Goal: Task Accomplishment & Management: Manage account settings

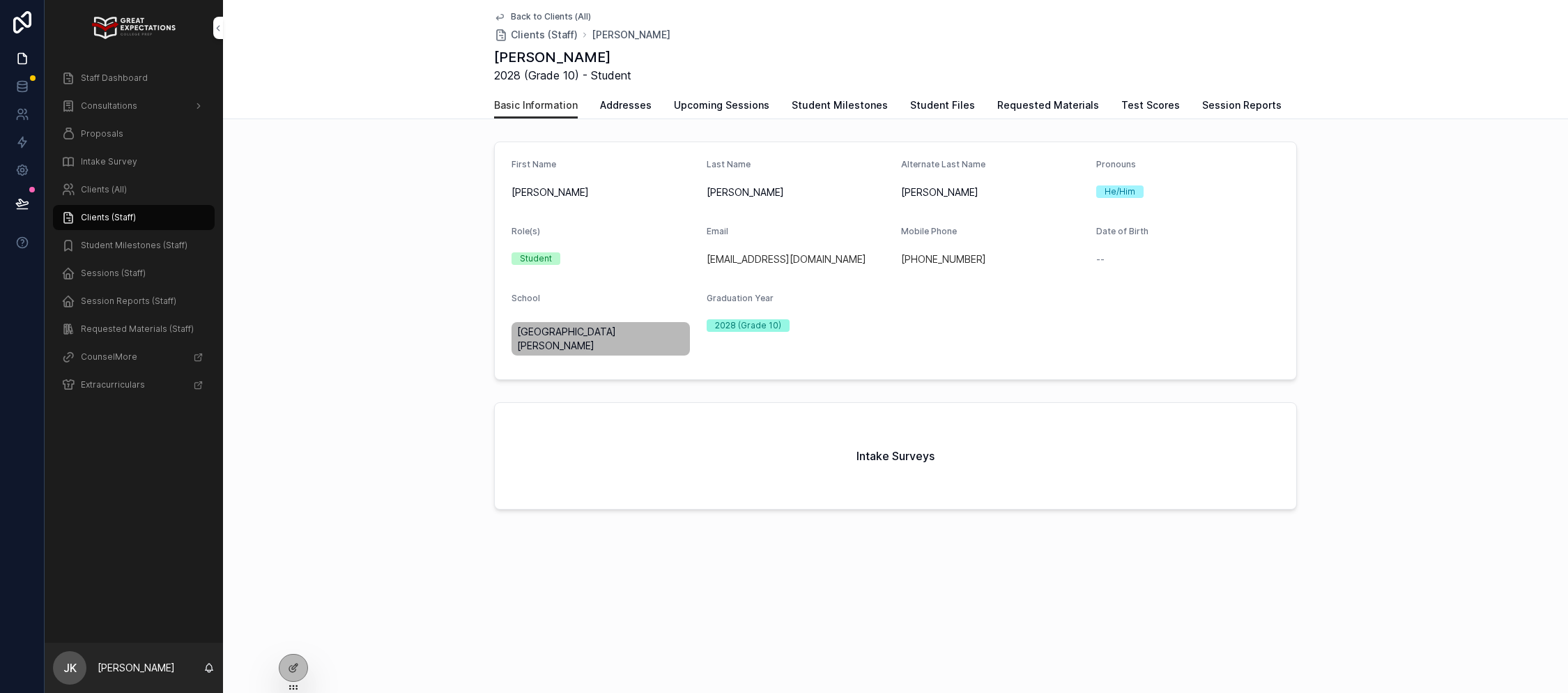
click at [104, 139] on span "Proposals" at bounding box center [101, 133] width 42 height 11
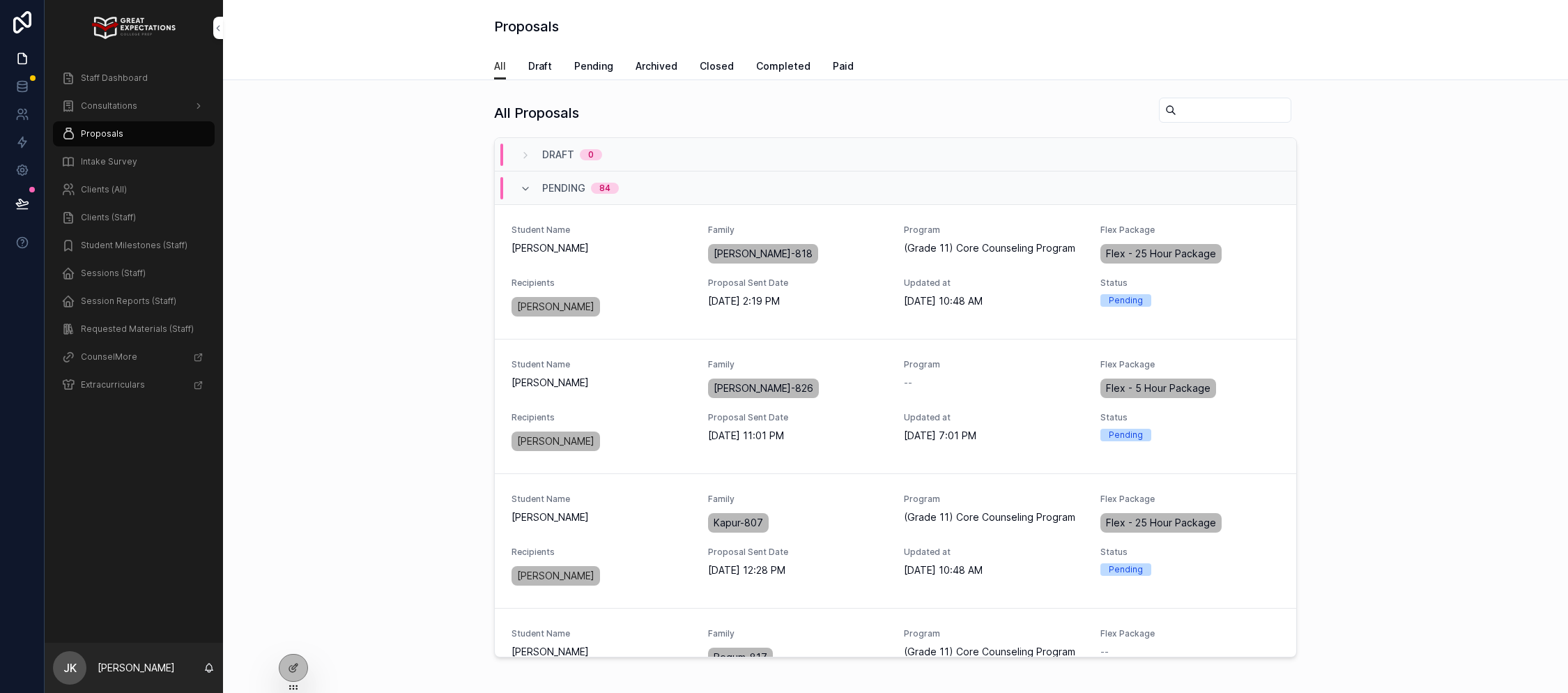
click at [548, 63] on span "Draft" at bounding box center [540, 65] width 24 height 14
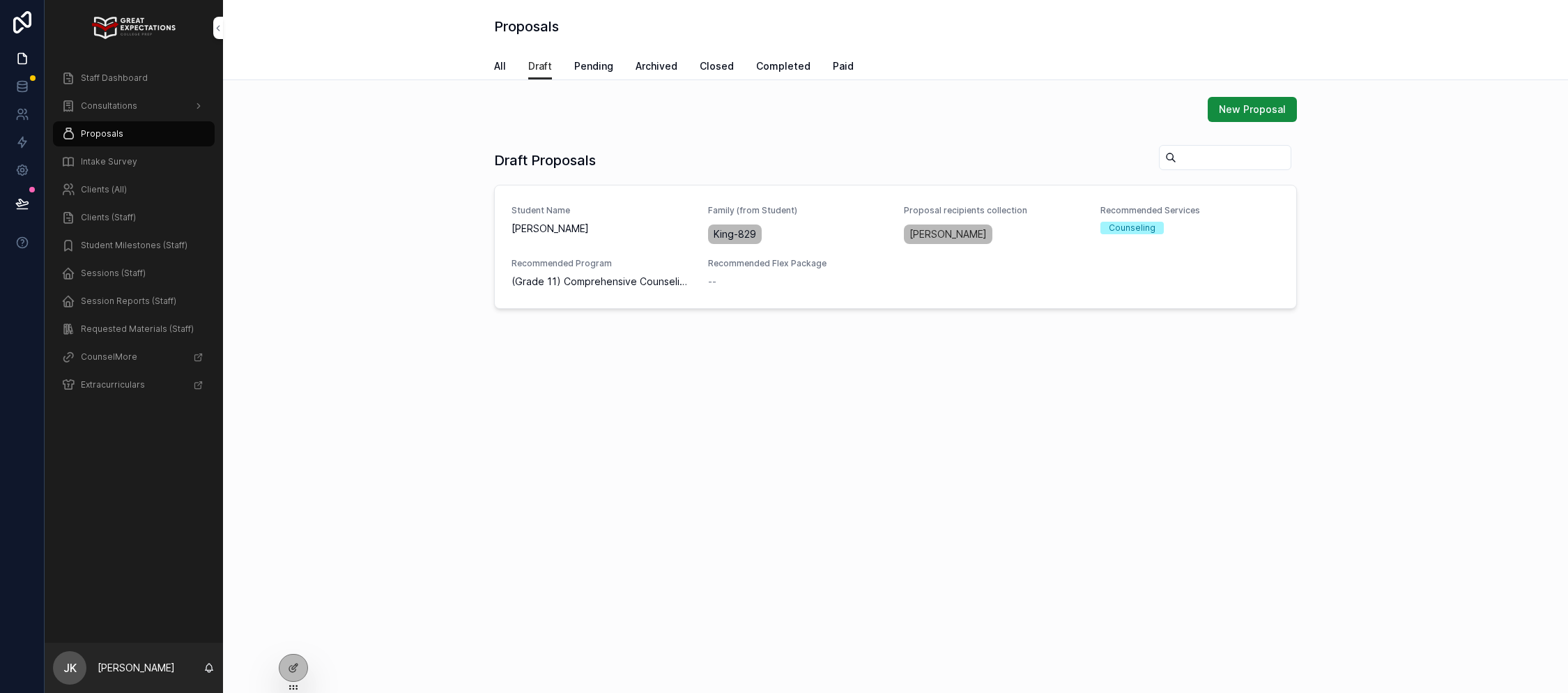
click at [0, 0] on span "PREVIEW PROPOSAL" at bounding box center [0, 0] width 0 height 0
click at [0, 0] on span "EDIT PROPOSAL" at bounding box center [0, 0] width 0 height 0
click at [0, 0] on span "SEND PROPOSAL" at bounding box center [0, 0] width 0 height 0
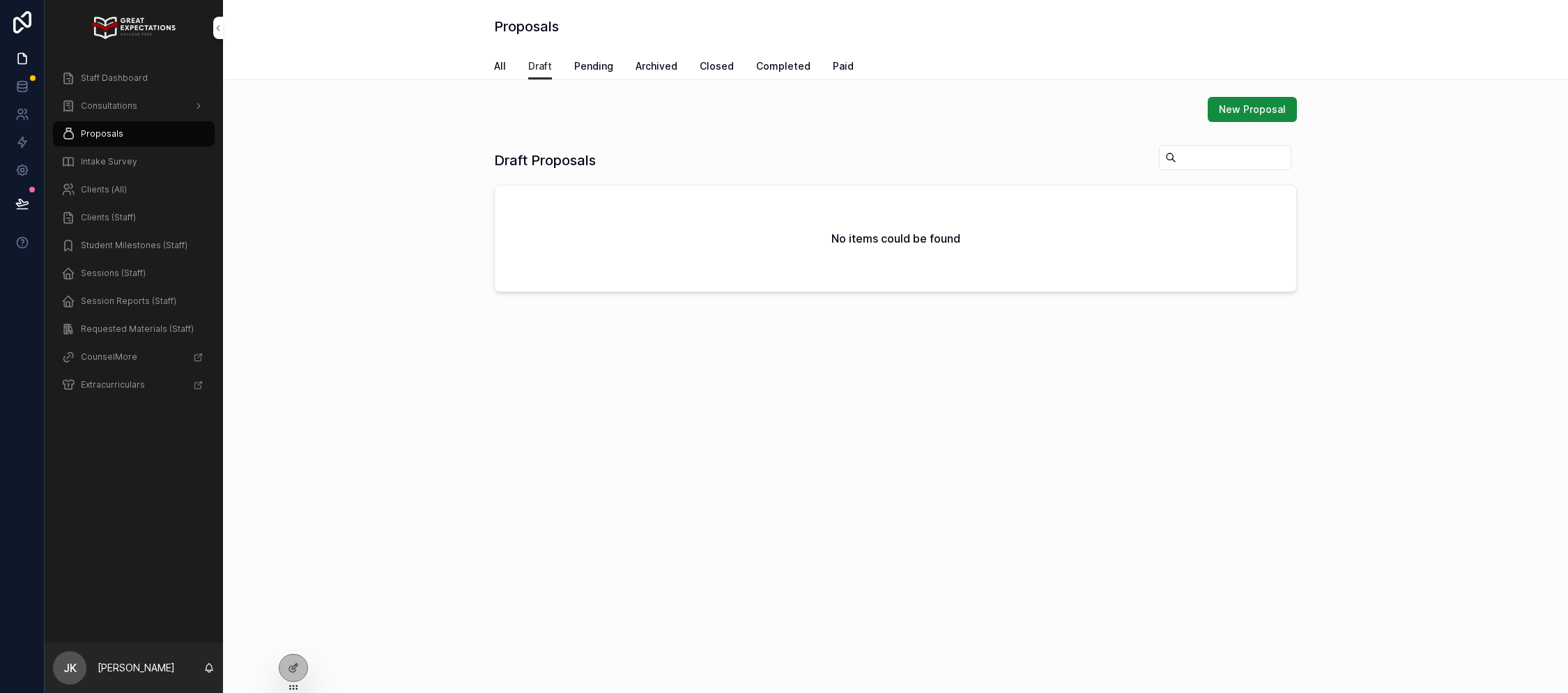
click at [592, 67] on span "Pending" at bounding box center [594, 65] width 39 height 14
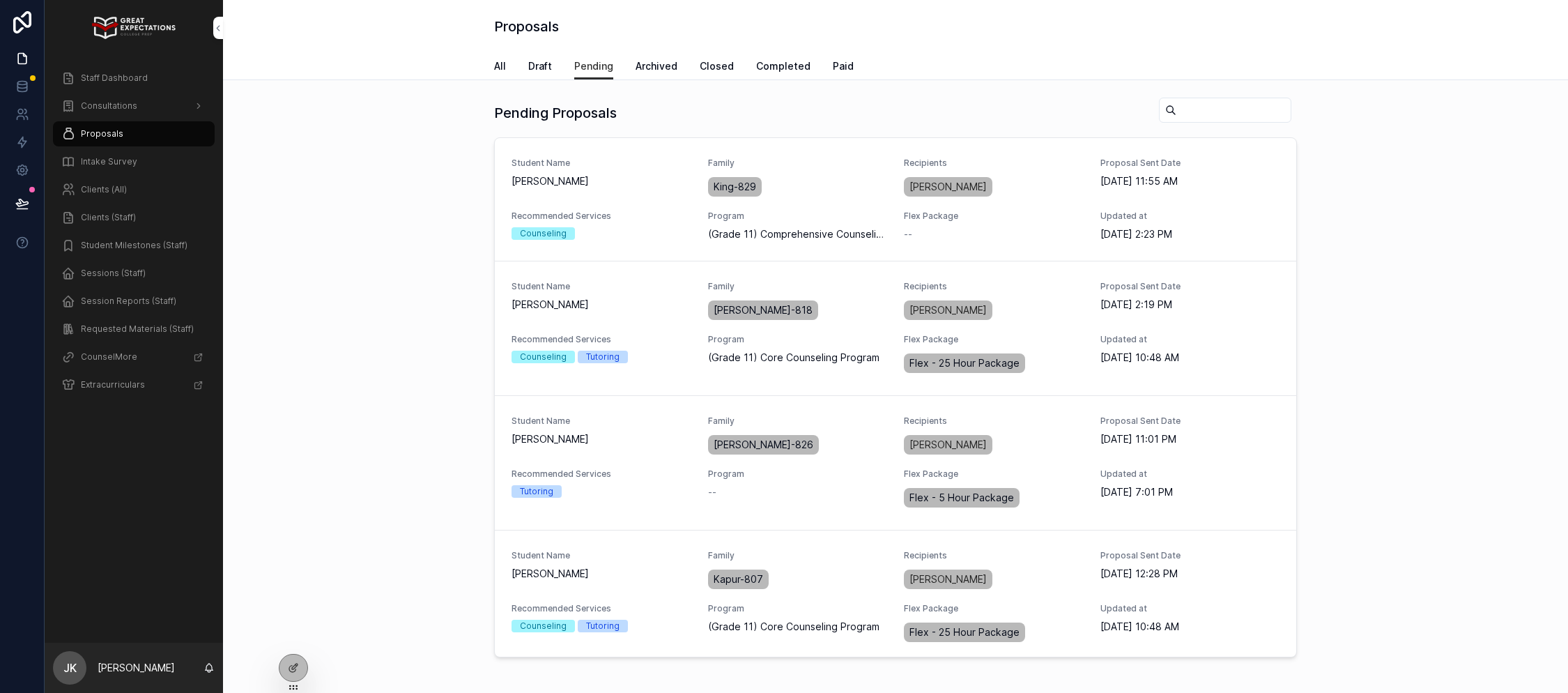
click at [0, 0] on span "EDIT PROPOSAL" at bounding box center [0, 0] width 0 height 0
click at [0, 0] on span "PREVIEW PROPOSAL" at bounding box center [0, 0] width 0 height 0
